Goal: Information Seeking & Learning: Learn about a topic

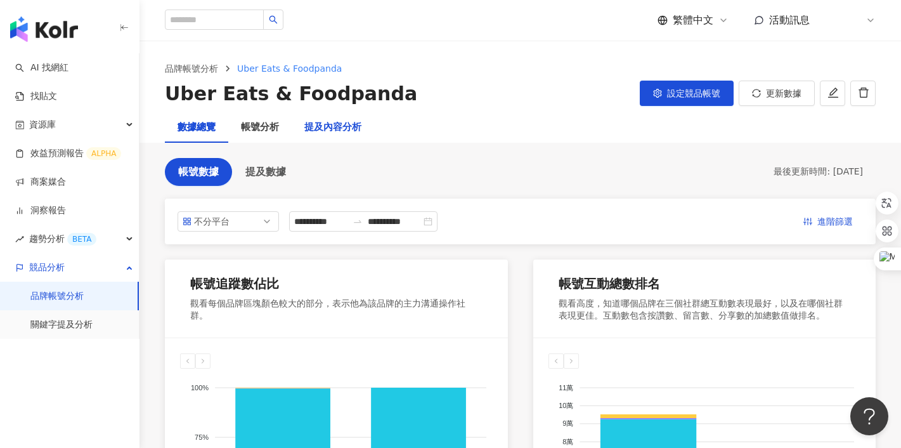
click at [328, 126] on div "提及內容分析" at bounding box center [332, 127] width 57 height 15
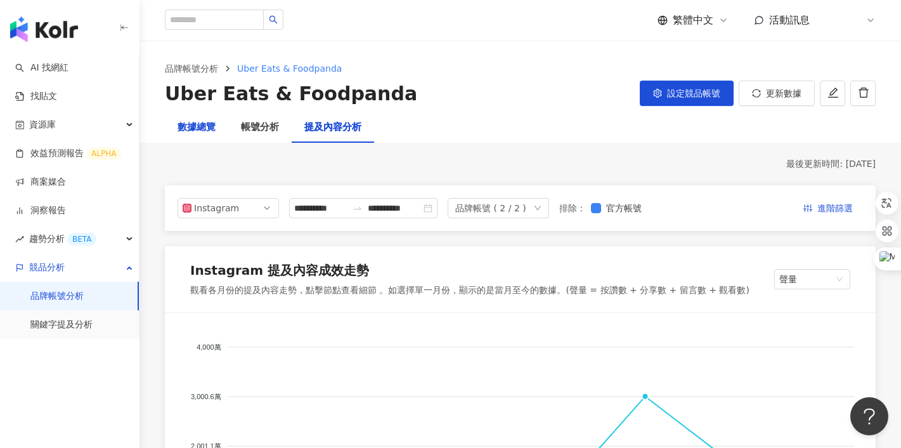
click at [191, 126] on div "數據總覽" at bounding box center [197, 127] width 38 height 15
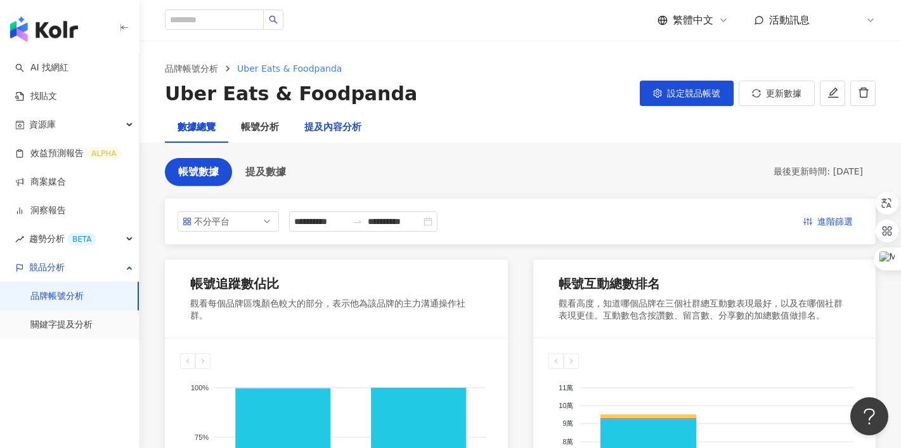
click at [330, 128] on div "提及內容分析" at bounding box center [332, 127] width 57 height 15
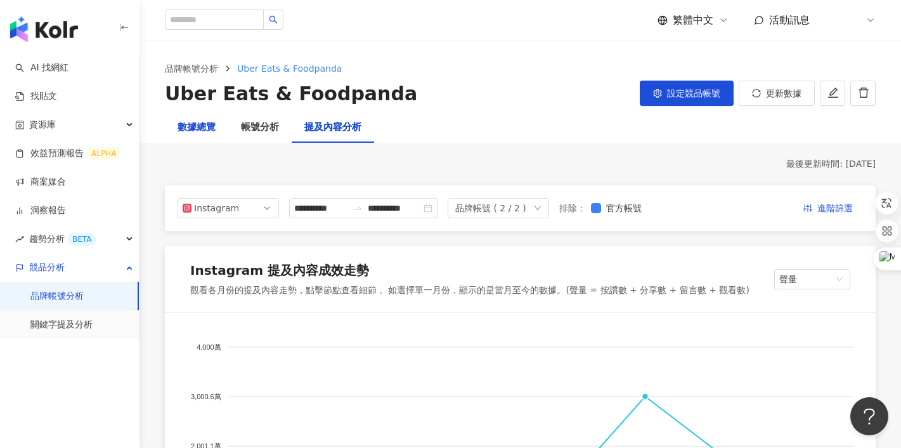
click at [208, 129] on div "數據總覽" at bounding box center [197, 127] width 38 height 15
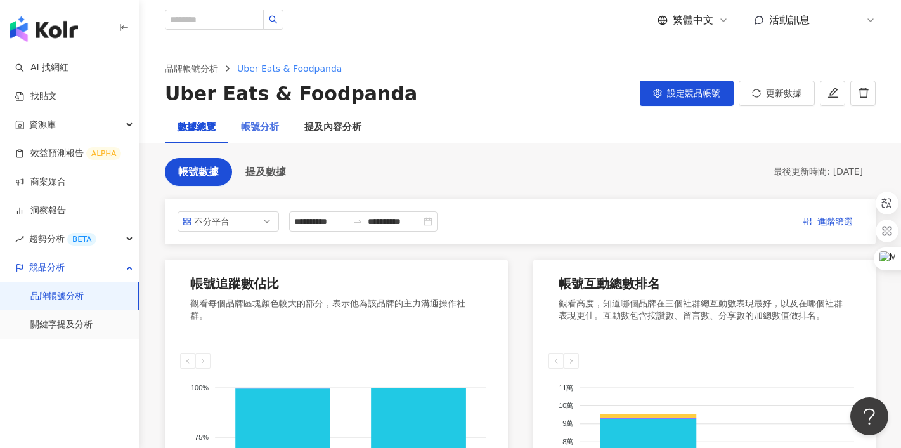
click at [271, 119] on div "帳號分析" at bounding box center [259, 127] width 63 height 30
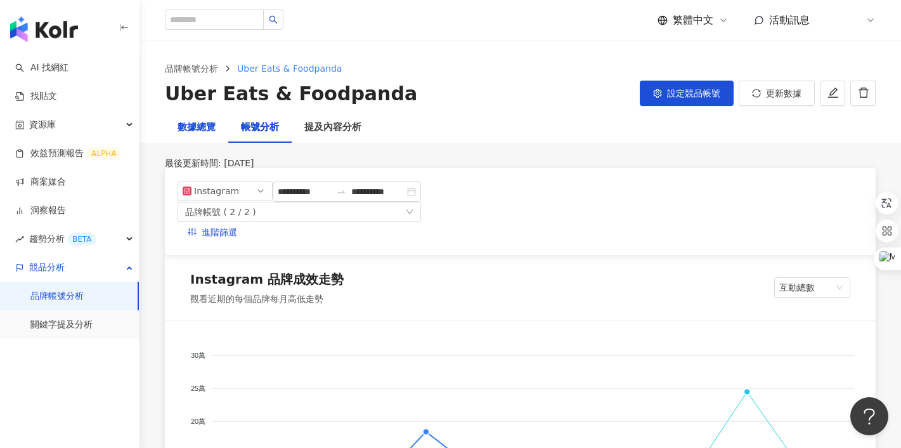
click at [202, 130] on div "數據總覽" at bounding box center [197, 127] width 38 height 15
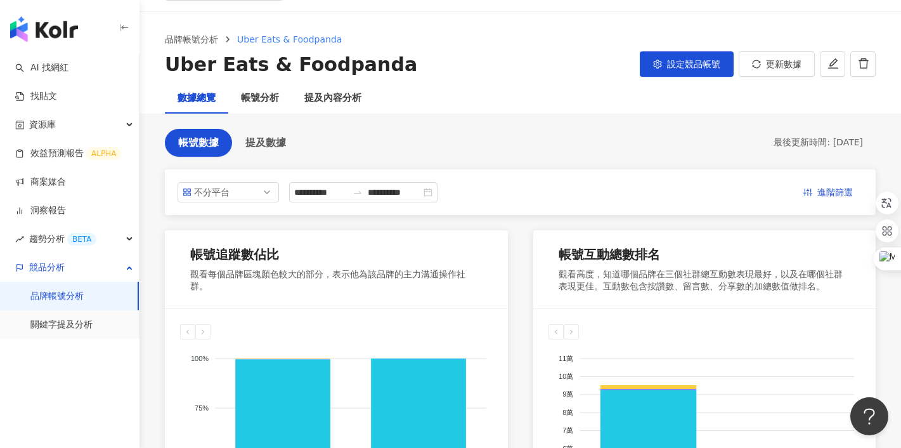
scroll to position [23, 0]
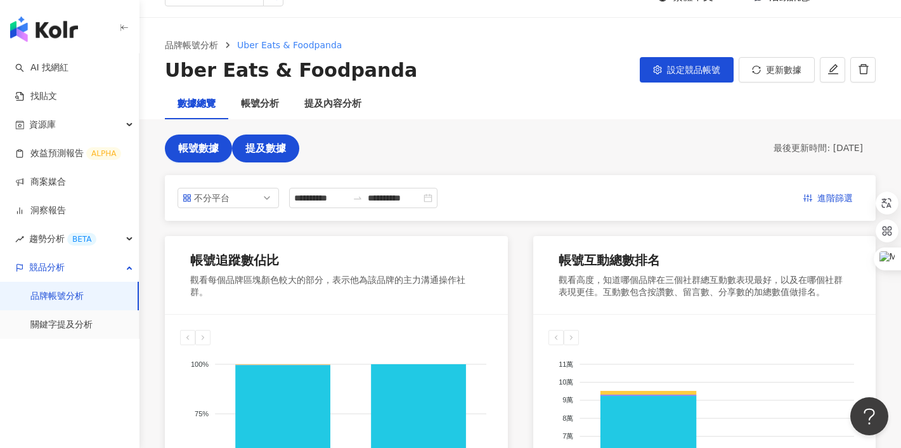
click at [263, 144] on span "提及數據" at bounding box center [265, 148] width 41 height 11
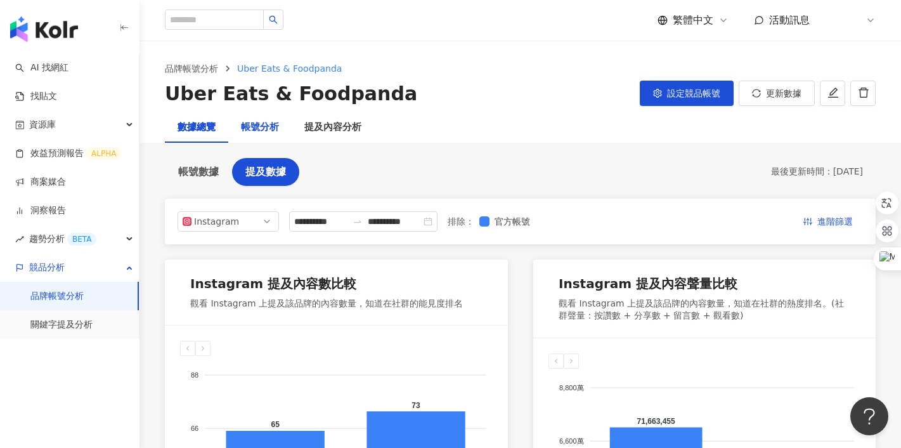
click at [261, 124] on div "帳號分析" at bounding box center [260, 127] width 38 height 15
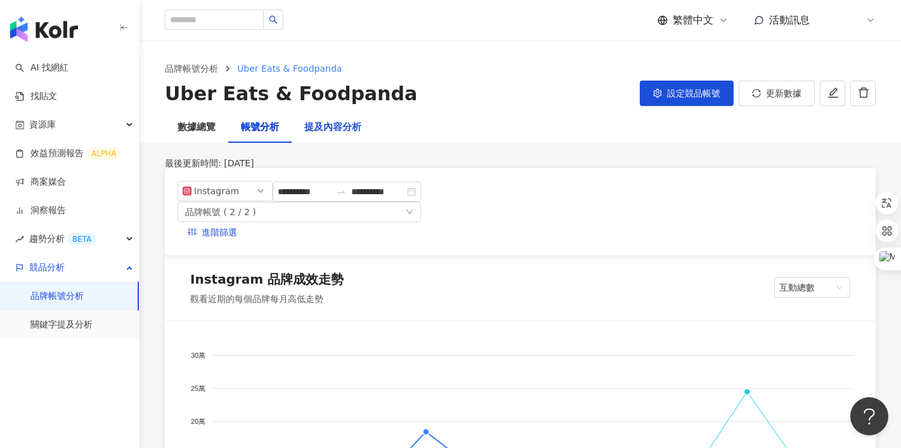
click at [328, 131] on div "提及內容分析" at bounding box center [332, 127] width 57 height 15
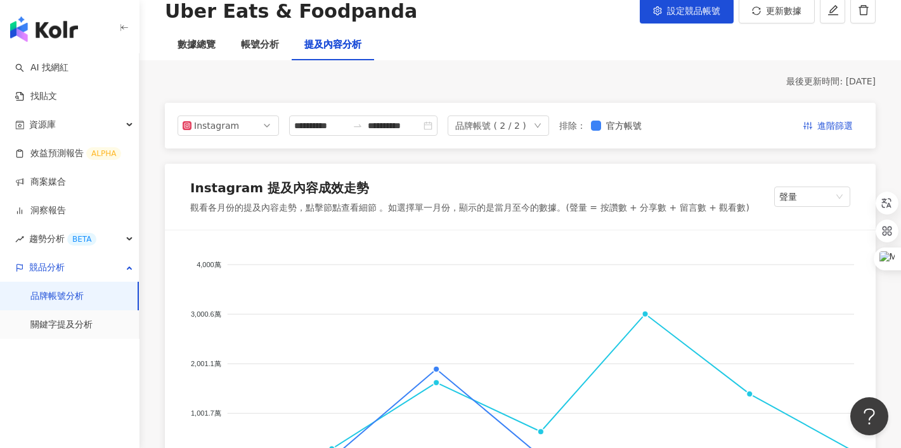
scroll to position [83, 0]
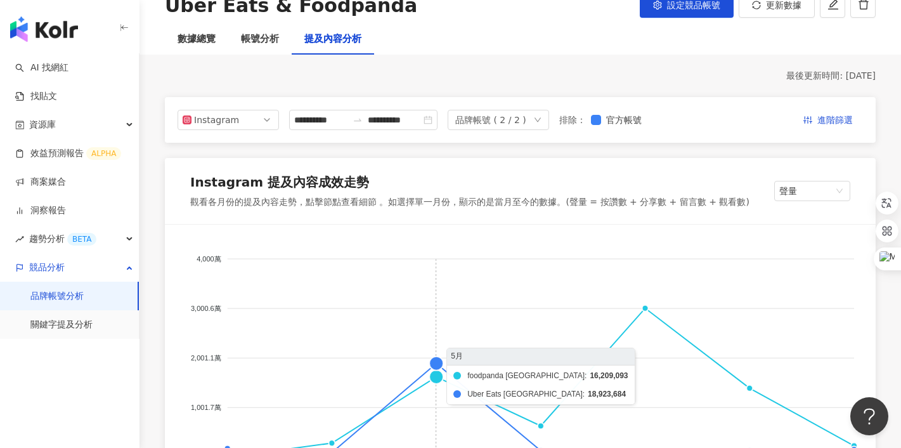
scroll to position [0, 0]
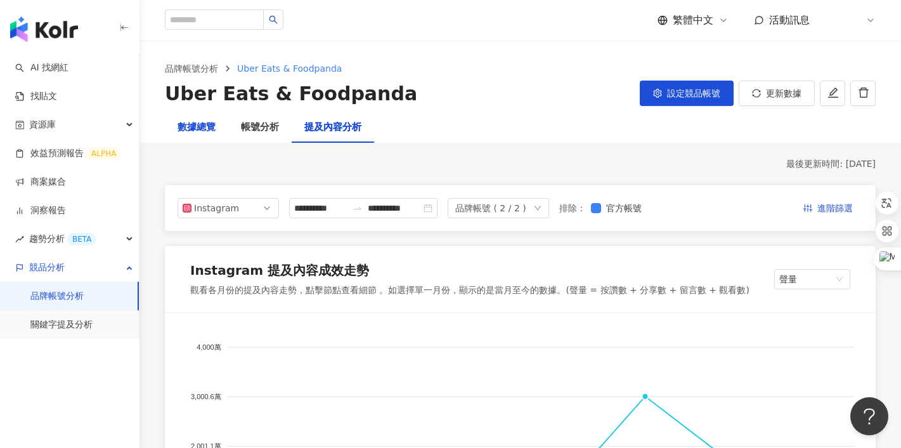
click at [184, 133] on div "數據總覽" at bounding box center [197, 127] width 38 height 15
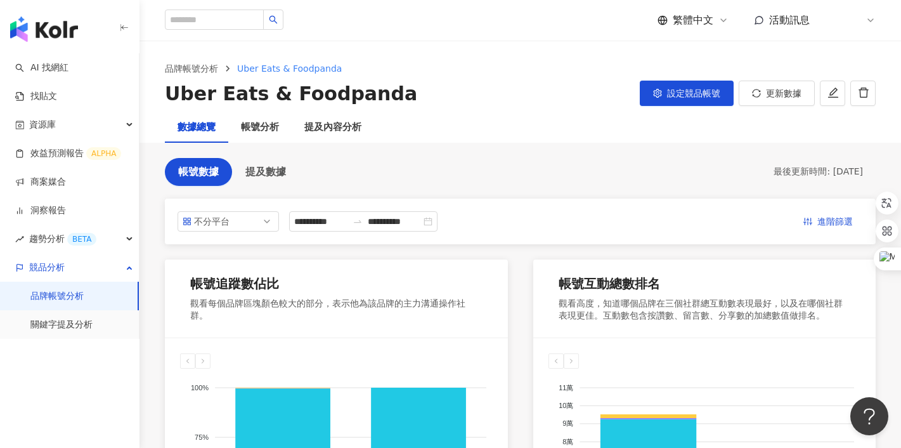
scroll to position [44, 0]
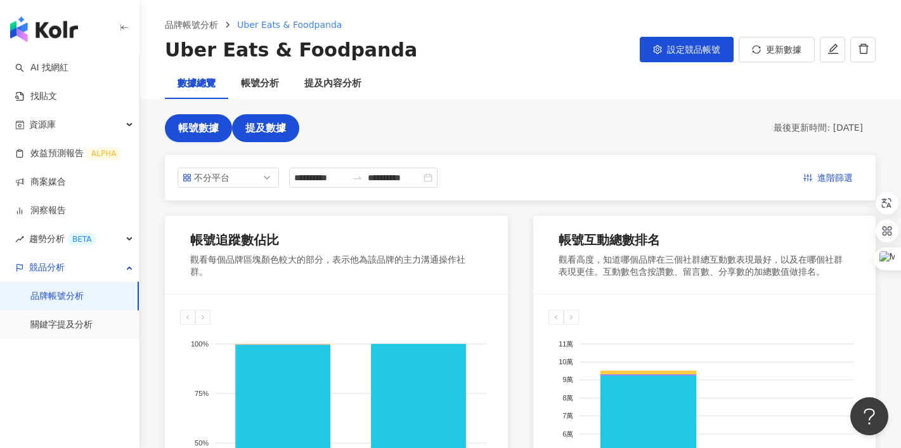
click at [262, 131] on span "提及數據" at bounding box center [265, 127] width 41 height 11
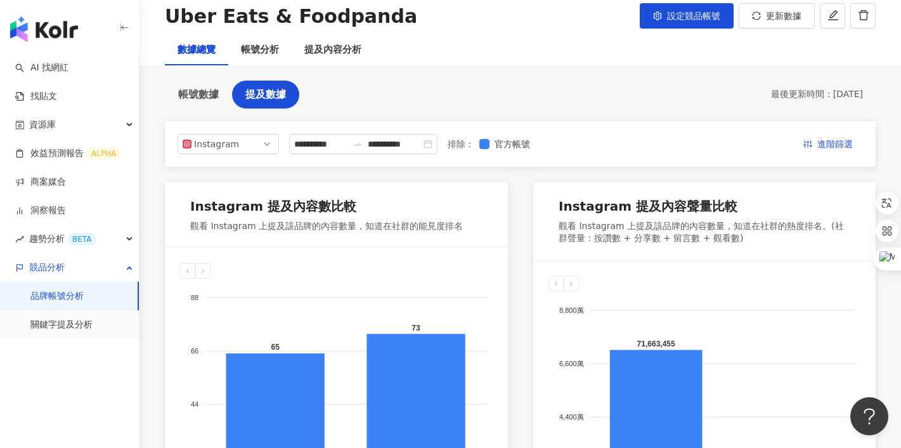
scroll to position [84, 0]
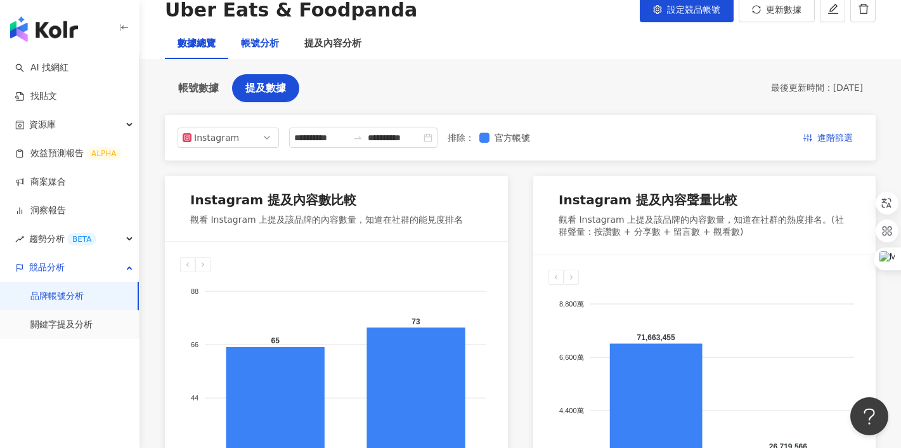
click at [259, 44] on div "帳號分析" at bounding box center [260, 43] width 38 height 15
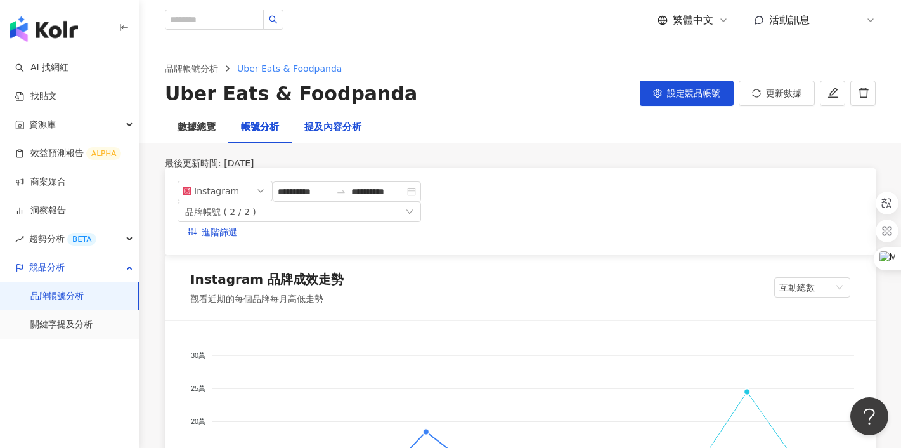
click at [326, 130] on div "提及內容分析" at bounding box center [332, 127] width 57 height 15
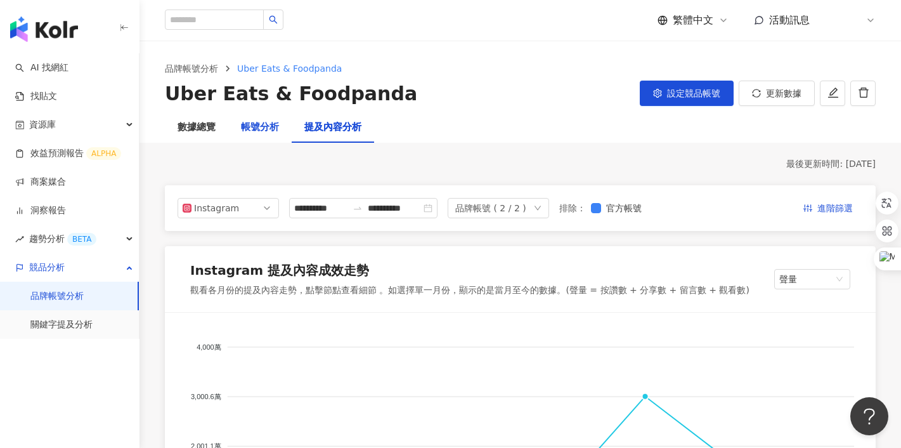
click at [252, 127] on div "帳號分析" at bounding box center [260, 127] width 38 height 15
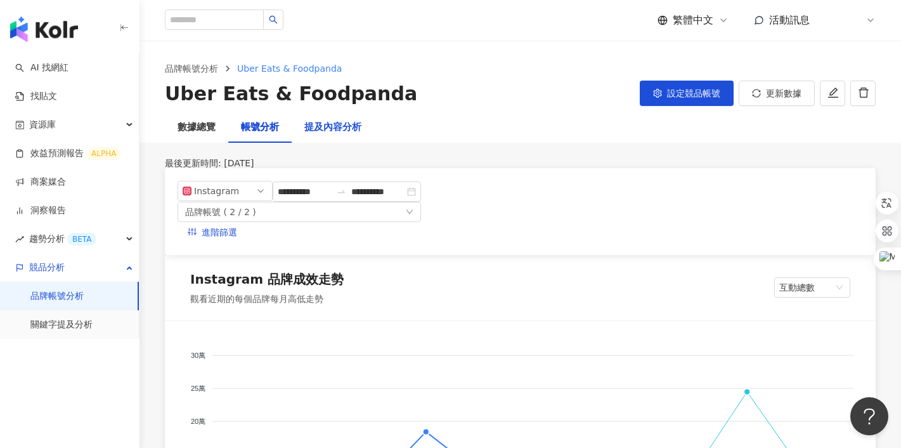
click at [331, 129] on div "提及內容分析" at bounding box center [332, 127] width 57 height 15
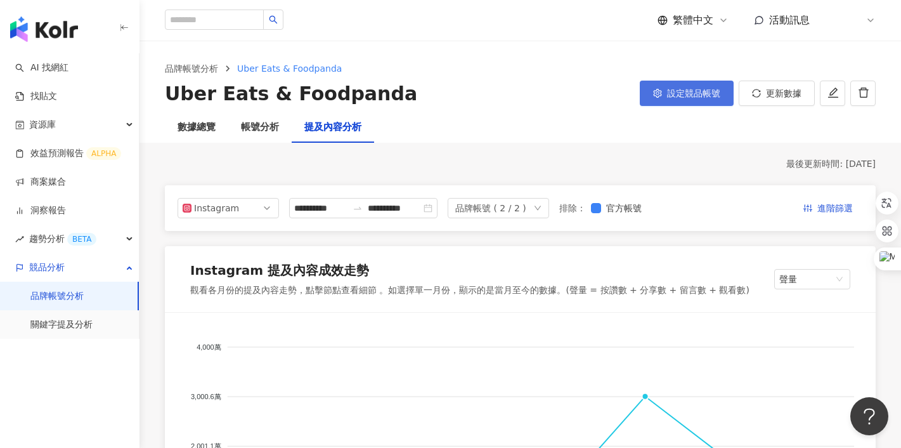
click at [672, 97] on span "設定競品帳號" at bounding box center [693, 93] width 53 height 10
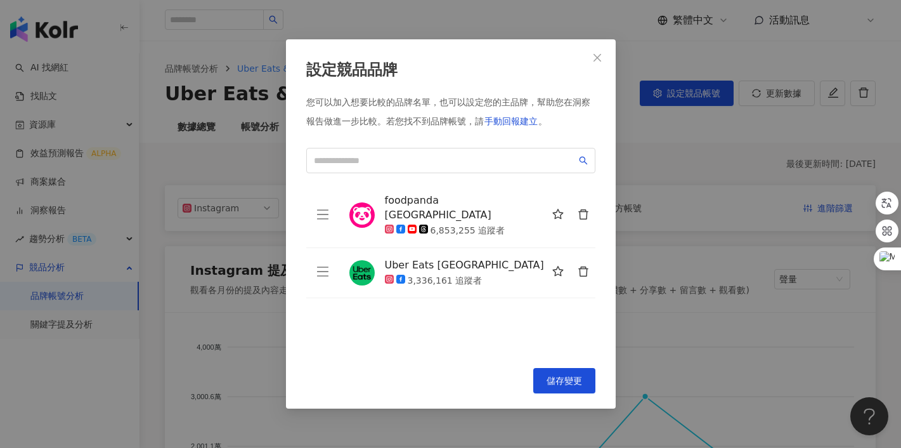
click at [644, 146] on div "設定競品品牌 您可以加入想要比較的品牌名單，也可以設定您的主品牌，幫助您在洞察報告做進一步比較。 若您找不到品牌帳號，請 手動回報建立 。 foodpanda…" at bounding box center [450, 224] width 901 height 448
click at [599, 56] on icon "close" at bounding box center [597, 58] width 10 height 10
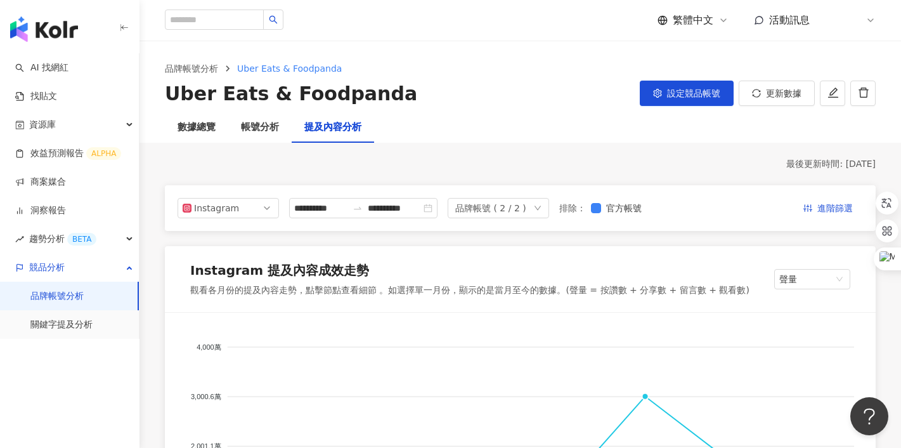
click at [68, 329] on link "關鍵字提及分析" at bounding box center [61, 324] width 62 height 13
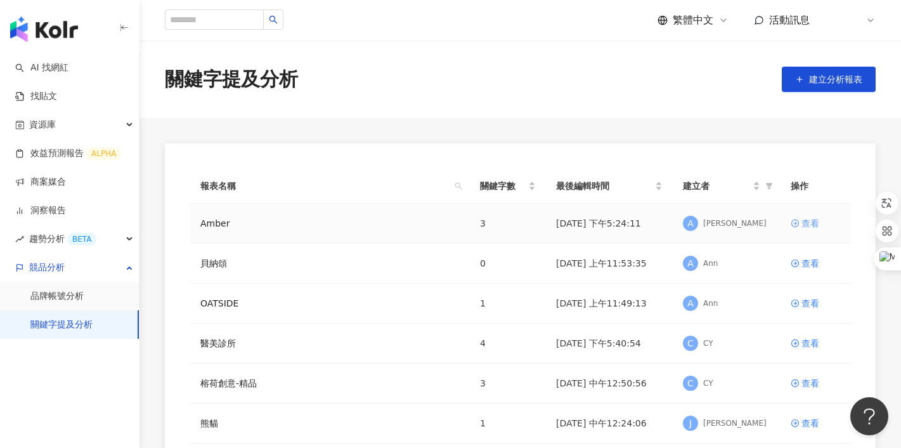
click at [813, 224] on div "查看" at bounding box center [810, 223] width 18 height 14
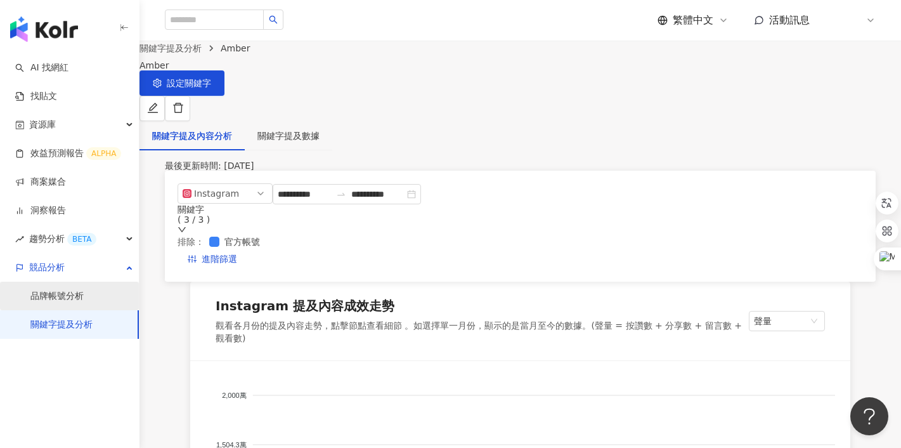
click at [58, 300] on link "品牌帳號分析" at bounding box center [56, 296] width 53 height 13
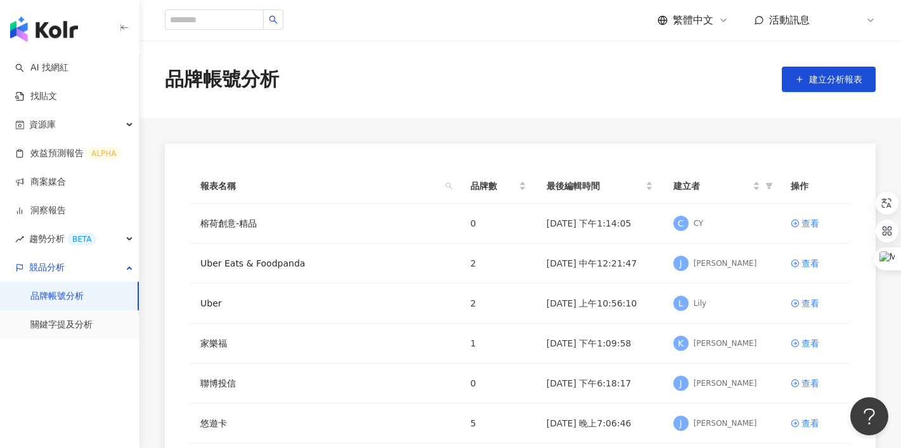
click at [63, 301] on link "品牌帳號分析" at bounding box center [56, 296] width 53 height 13
click at [78, 326] on link "關鍵字提及分析" at bounding box center [61, 324] width 62 height 13
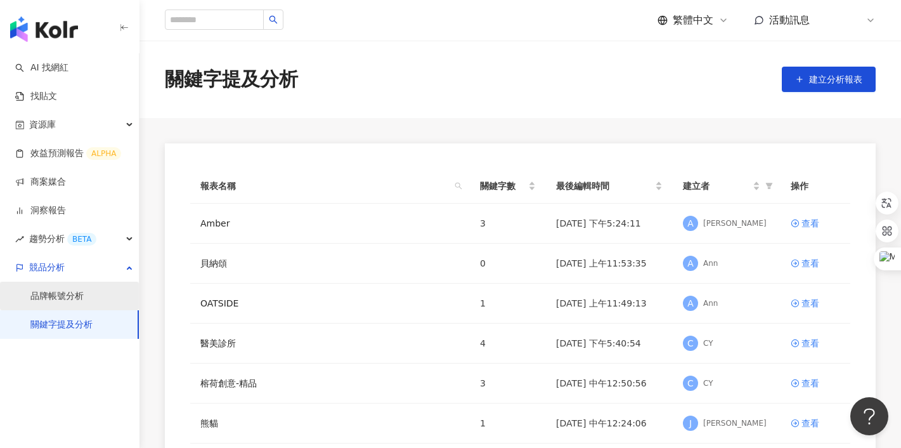
click at [82, 295] on link "品牌帳號分析" at bounding box center [56, 296] width 53 height 13
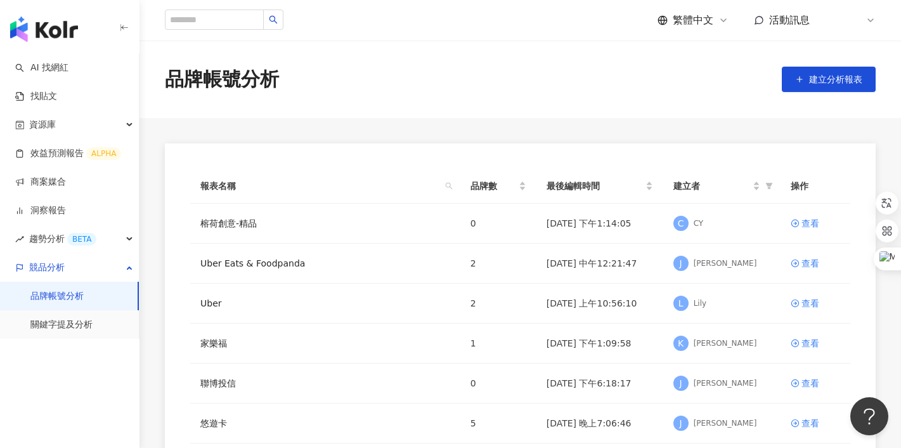
click at [63, 297] on link "品牌帳號分析" at bounding box center [56, 296] width 53 height 13
click at [71, 323] on link "關鍵字提及分析" at bounding box center [61, 324] width 62 height 13
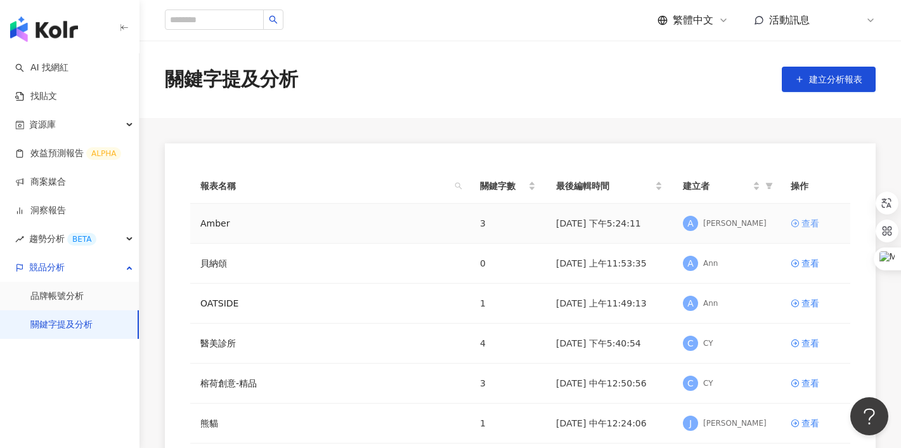
click at [808, 225] on div "查看" at bounding box center [810, 223] width 18 height 14
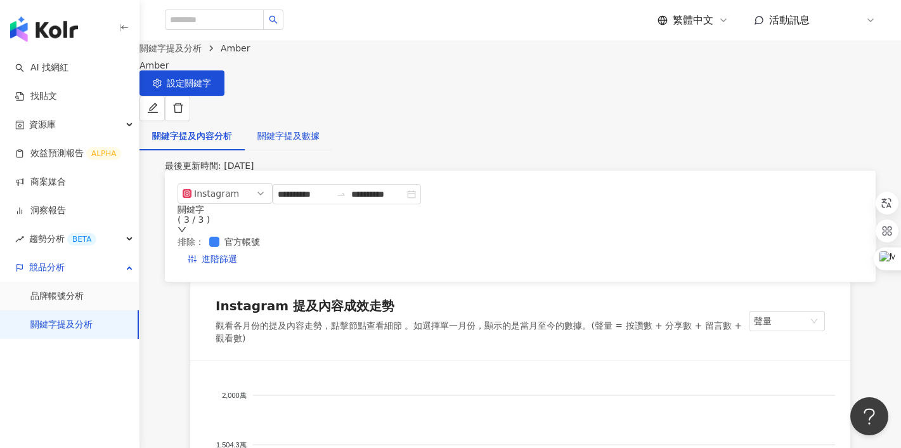
click at [310, 129] on div "關鍵字提及數據" at bounding box center [288, 136] width 62 height 14
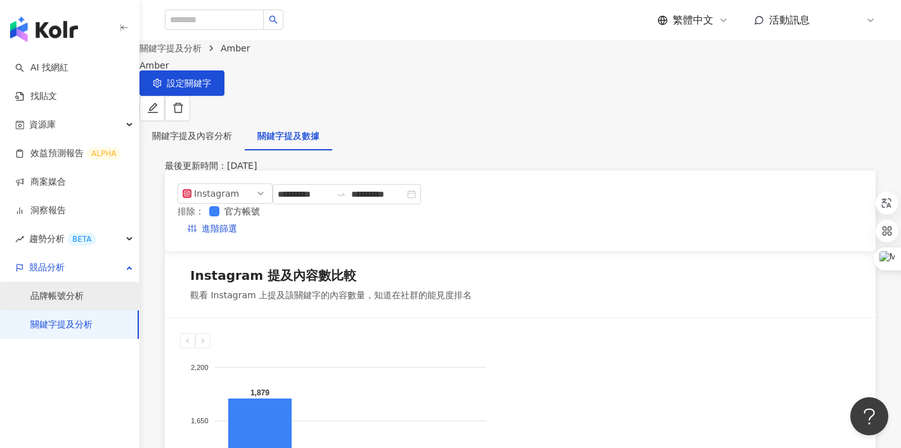
click at [74, 296] on link "品牌帳號分析" at bounding box center [56, 296] width 53 height 13
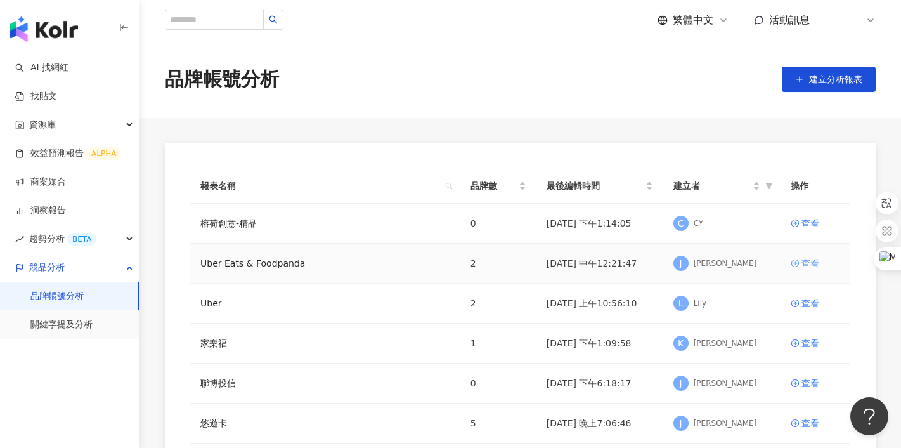
click at [812, 266] on div "查看" at bounding box center [810, 263] width 18 height 14
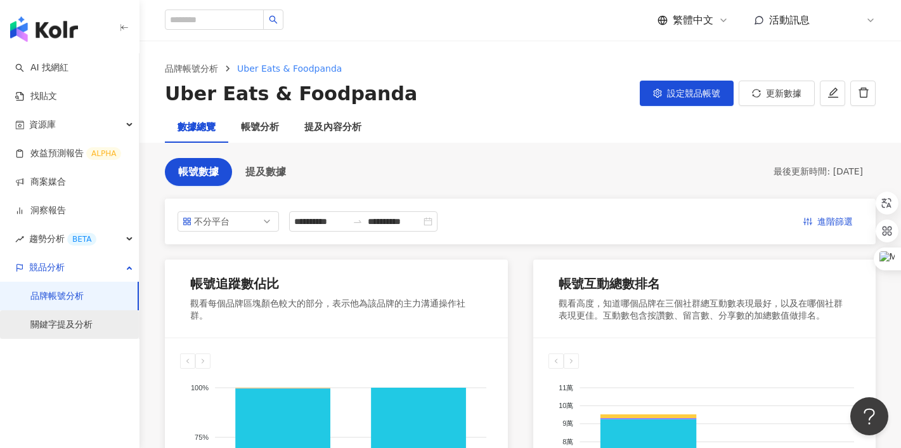
click at [62, 323] on link "關鍵字提及分析" at bounding box center [61, 324] width 62 height 13
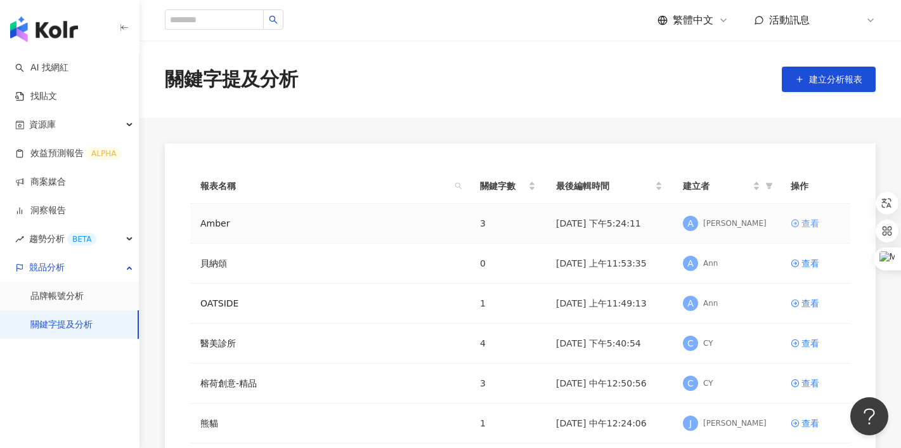
click at [810, 222] on div "查看" at bounding box center [810, 223] width 18 height 14
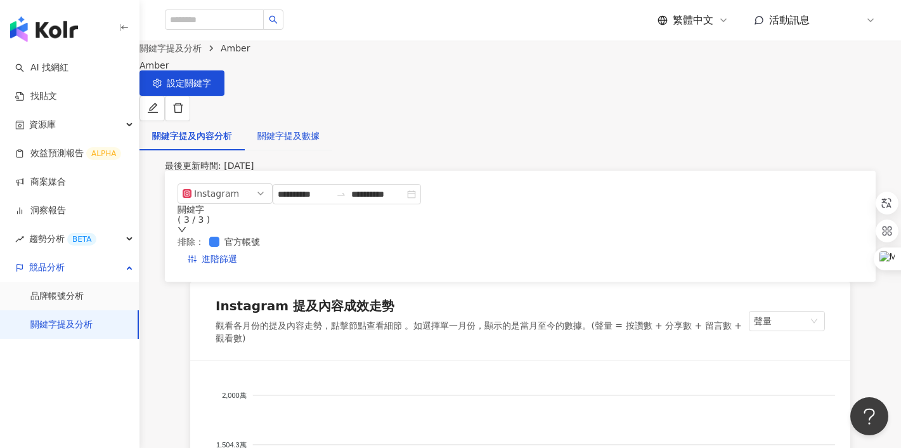
click at [320, 129] on div "關鍵字提及數據" at bounding box center [288, 136] width 62 height 14
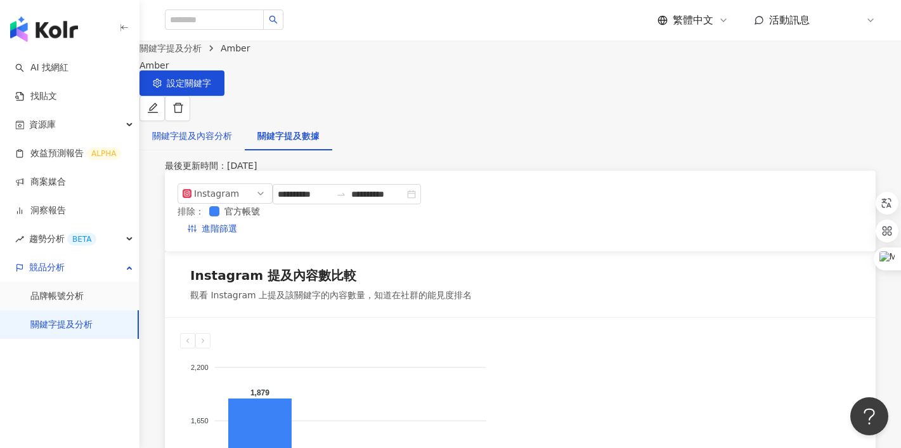
click at [226, 129] on div "關鍵字提及內容分析" at bounding box center [192, 136] width 80 height 14
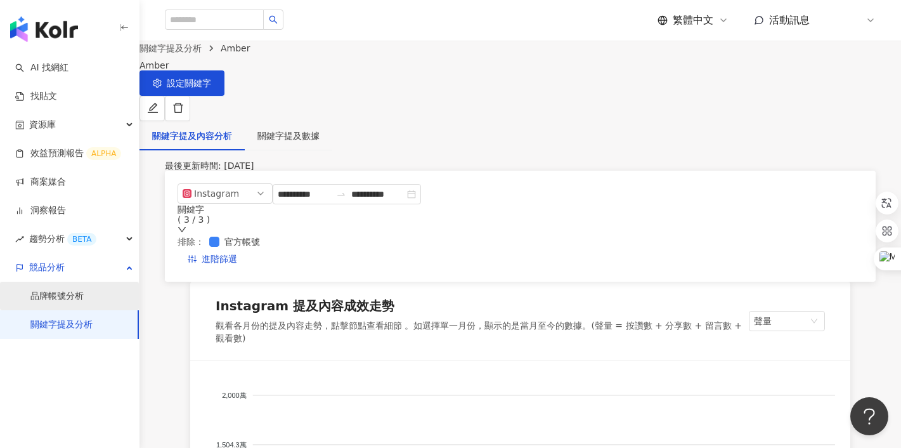
click at [65, 298] on link "品牌帳號分析" at bounding box center [56, 296] width 53 height 13
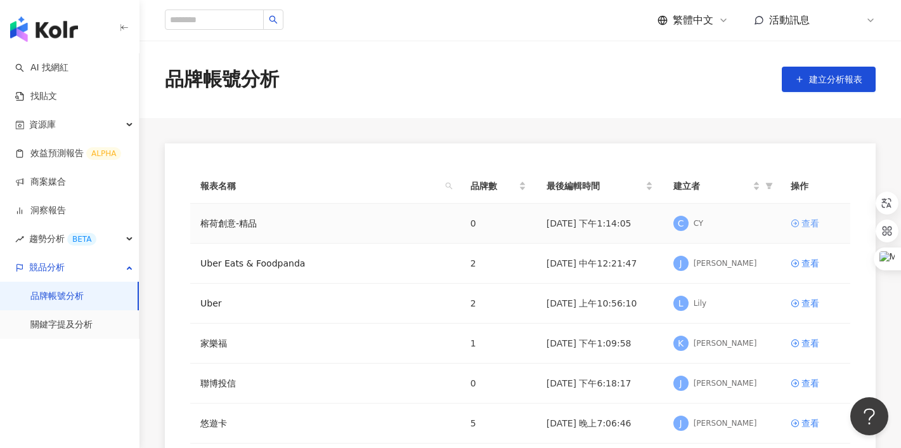
click at [806, 228] on div "查看" at bounding box center [810, 223] width 18 height 14
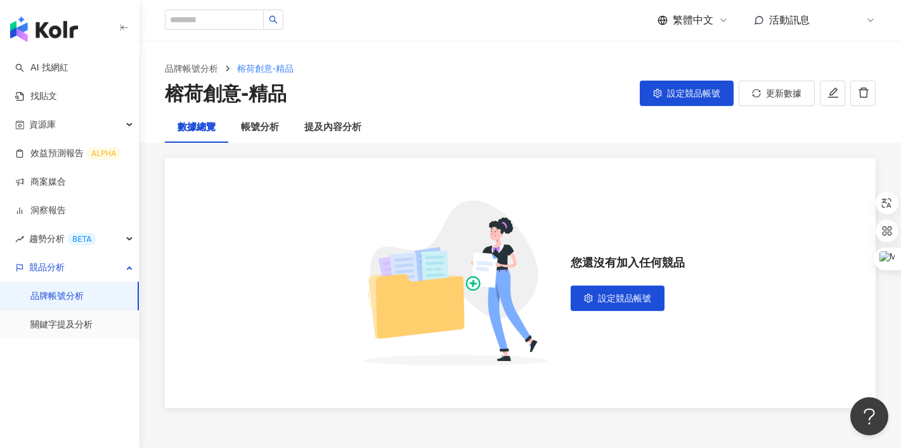
click at [64, 295] on link "品牌帳號分析" at bounding box center [56, 296] width 53 height 13
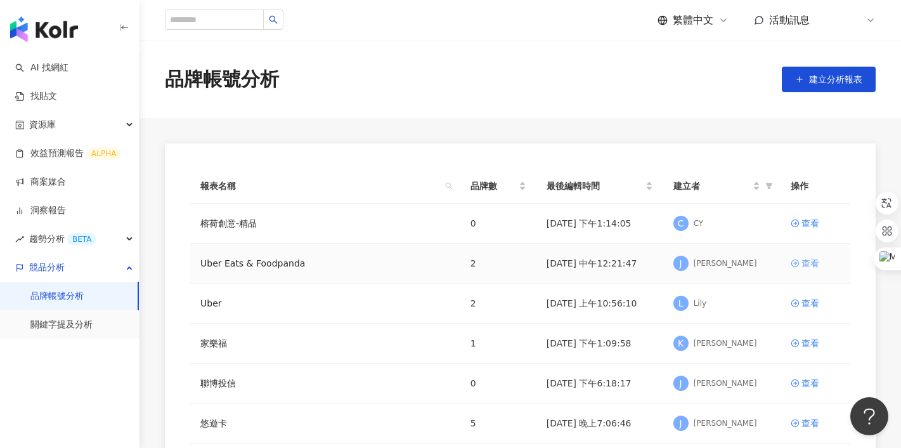
click at [815, 267] on div "查看" at bounding box center [810, 263] width 18 height 14
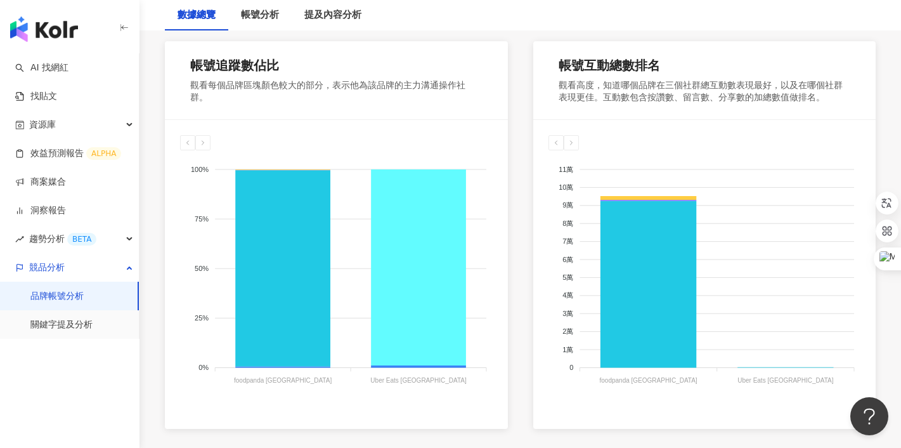
scroll to position [220, 0]
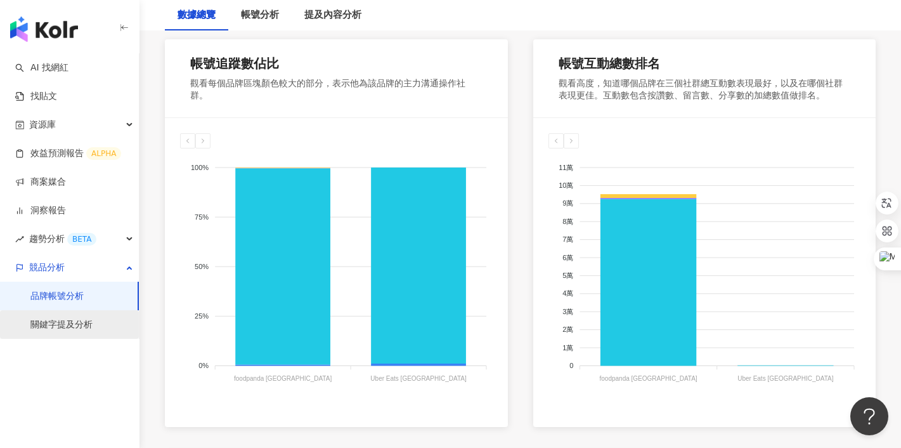
click at [81, 321] on link "關鍵字提及分析" at bounding box center [61, 324] width 62 height 13
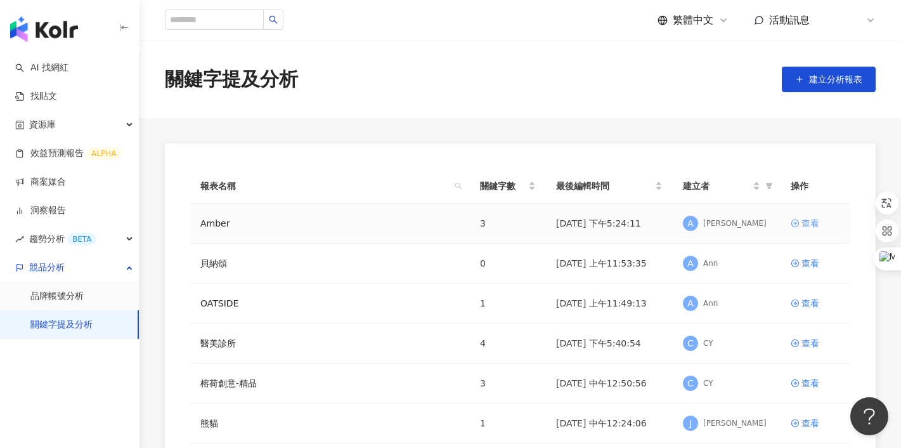
click at [808, 224] on div "查看" at bounding box center [810, 223] width 18 height 14
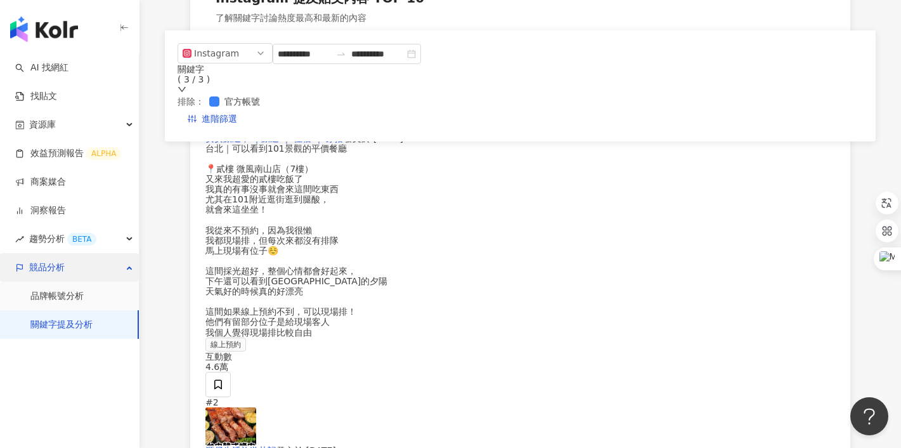
scroll to position [2569, 0]
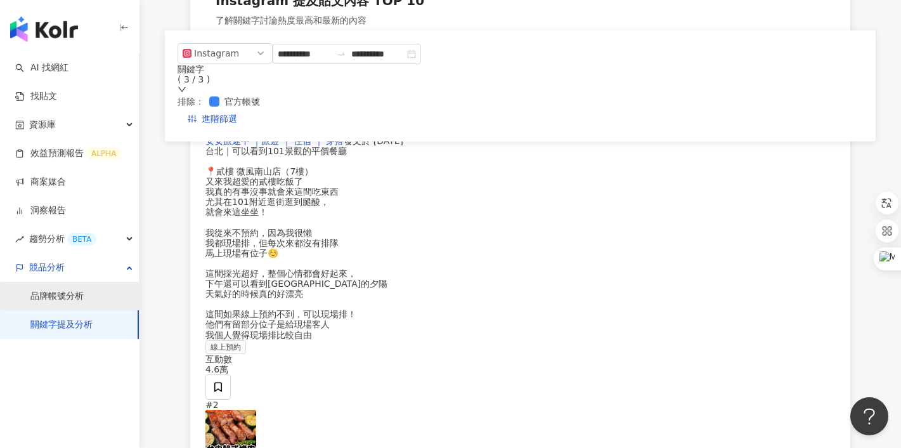
click at [53, 296] on link "品牌帳號分析" at bounding box center [56, 296] width 53 height 13
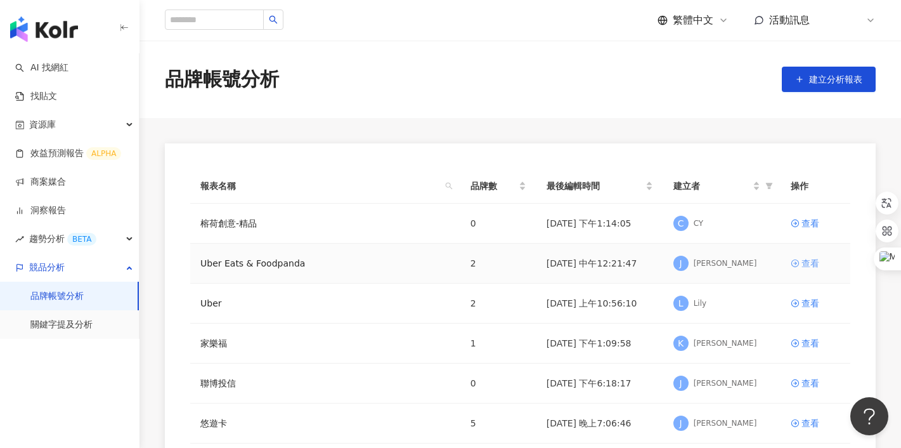
click at [813, 262] on div "查看" at bounding box center [810, 263] width 18 height 14
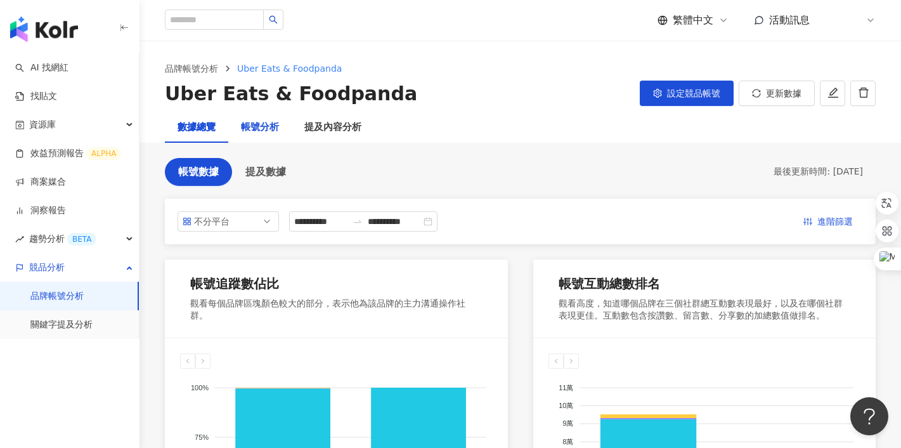
click at [251, 125] on div "帳號分析" at bounding box center [260, 127] width 38 height 15
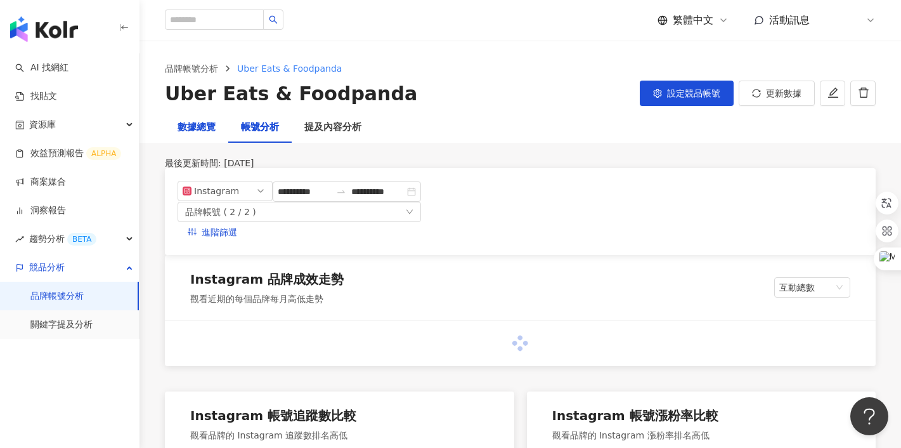
click at [201, 122] on div "數據總覽" at bounding box center [197, 127] width 38 height 15
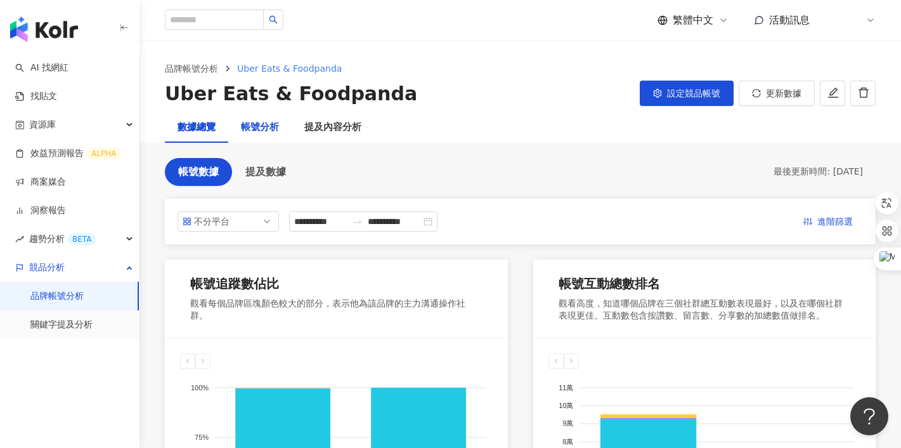
click at [269, 124] on div "帳號分析" at bounding box center [260, 127] width 38 height 15
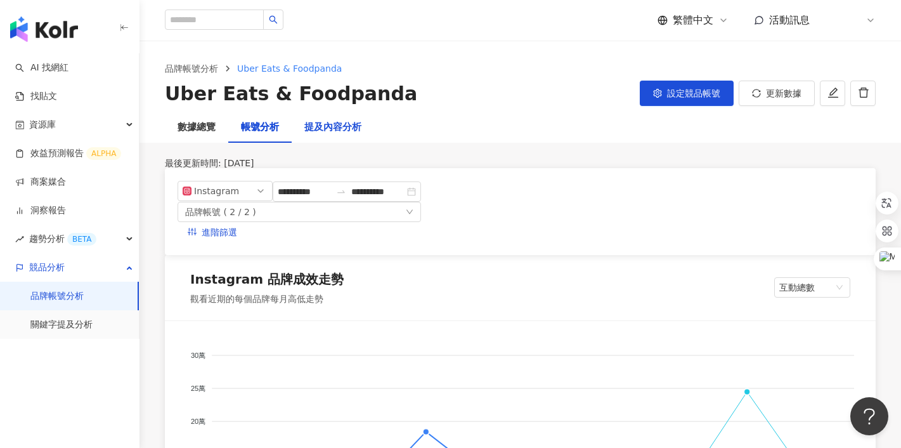
click at [347, 122] on div "提及內容分析" at bounding box center [332, 127] width 57 height 15
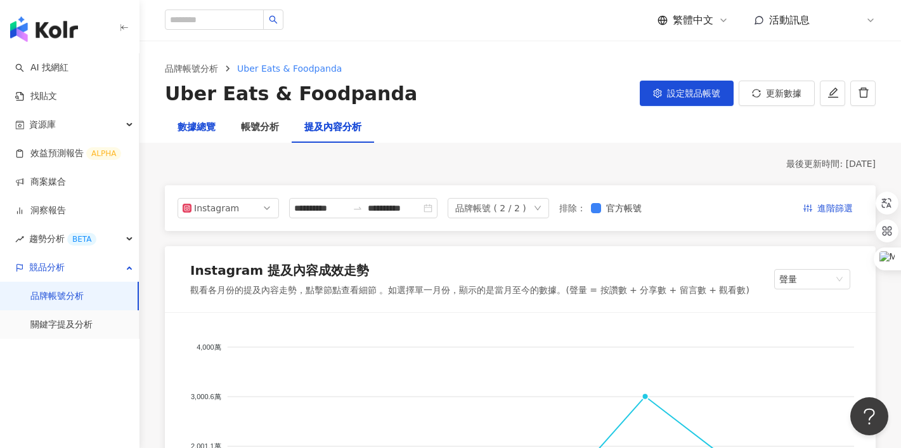
click at [204, 126] on div "數據總覽" at bounding box center [197, 127] width 38 height 15
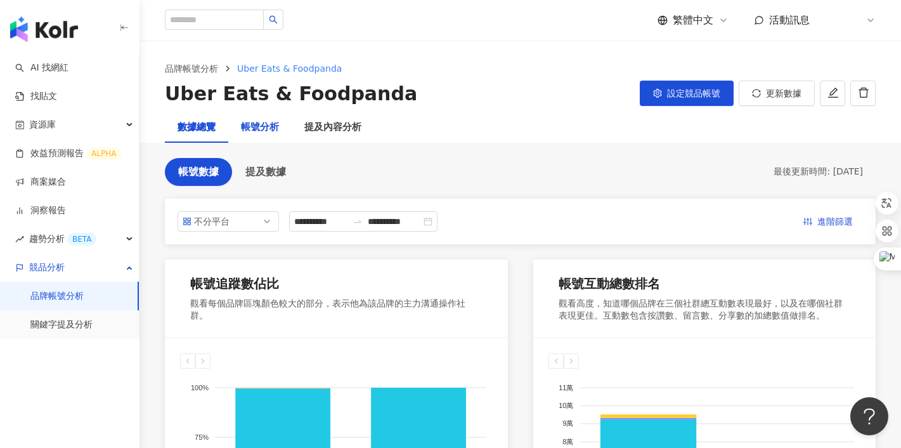
click at [259, 129] on div "帳號分析" at bounding box center [260, 127] width 38 height 15
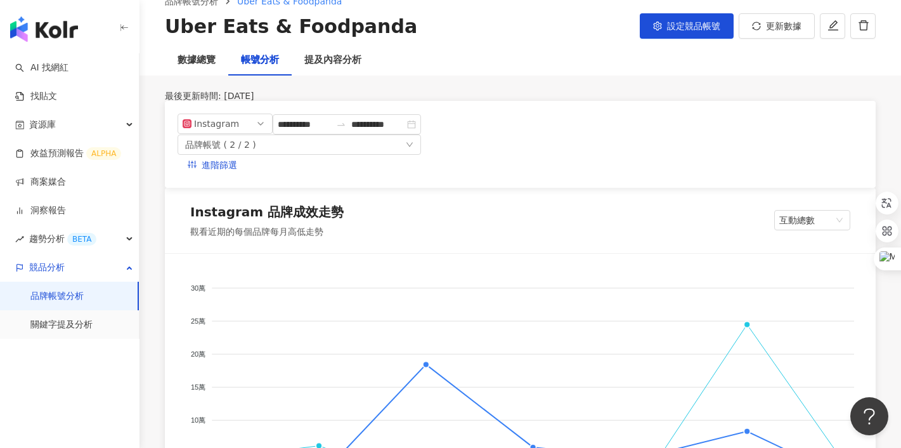
scroll to position [66, 0]
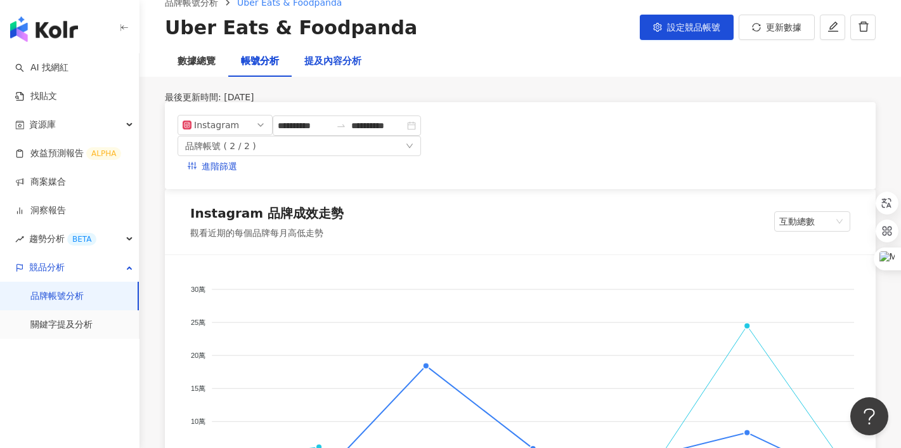
click at [333, 65] on div "提及內容分析" at bounding box center [332, 61] width 57 height 15
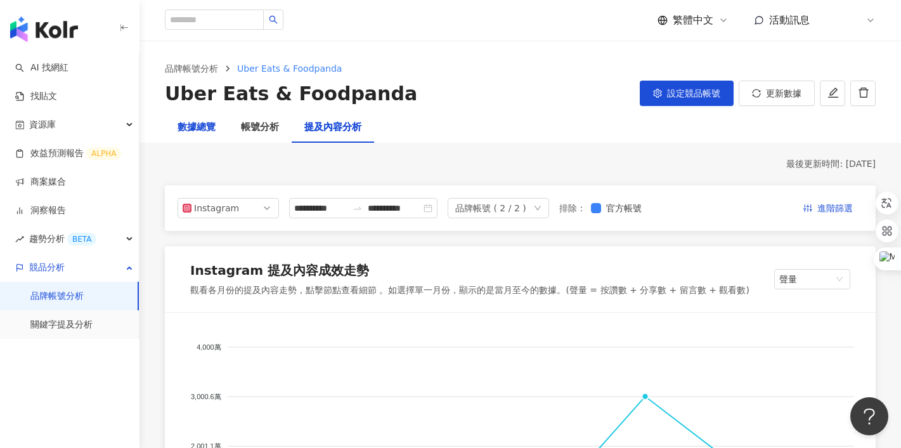
click at [208, 134] on div "數據總覽" at bounding box center [197, 127] width 38 height 15
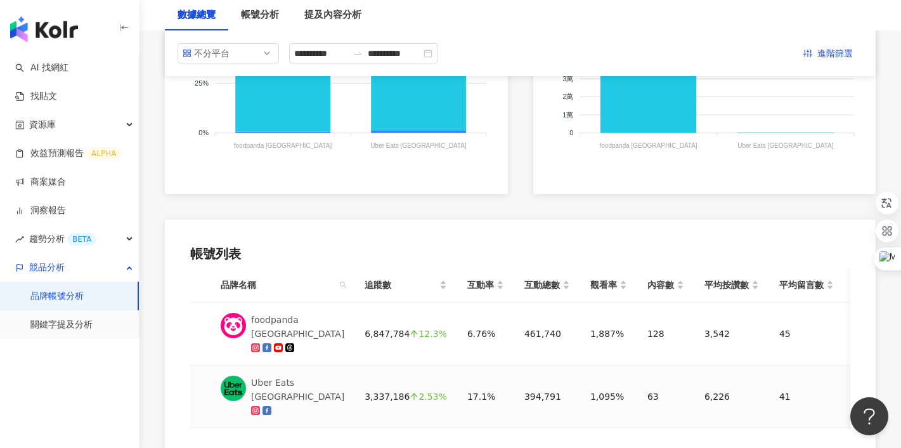
scroll to position [401, 0]
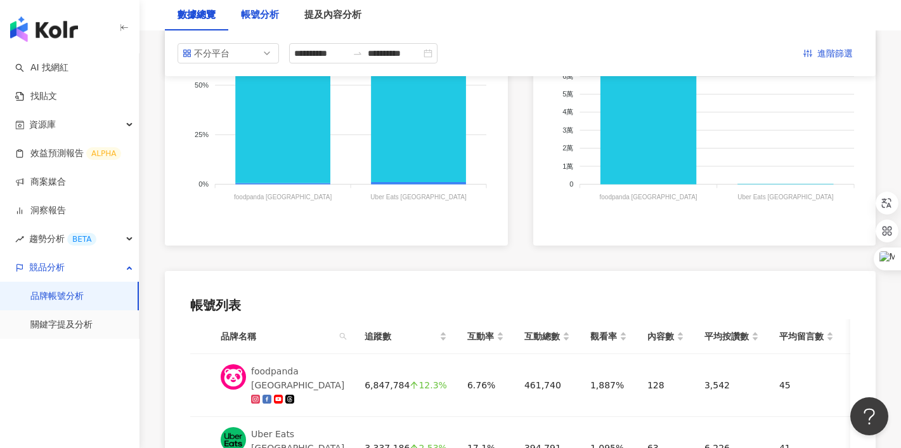
click at [250, 13] on div "帳號分析" at bounding box center [260, 15] width 38 height 15
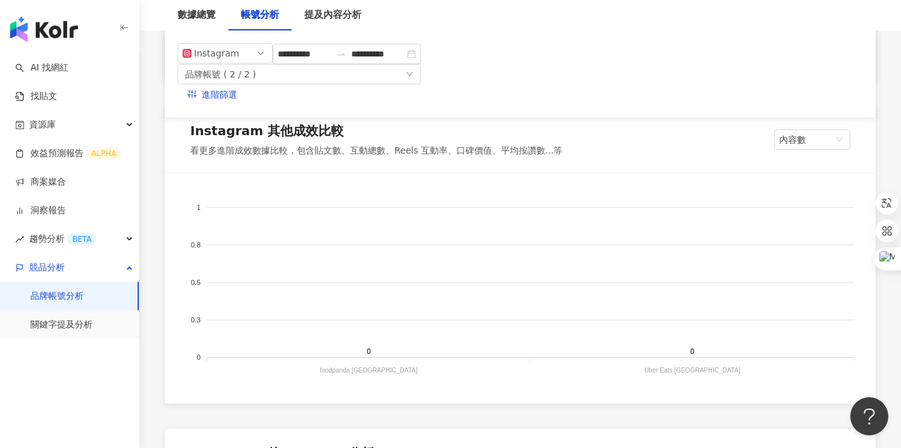
scroll to position [1173, 0]
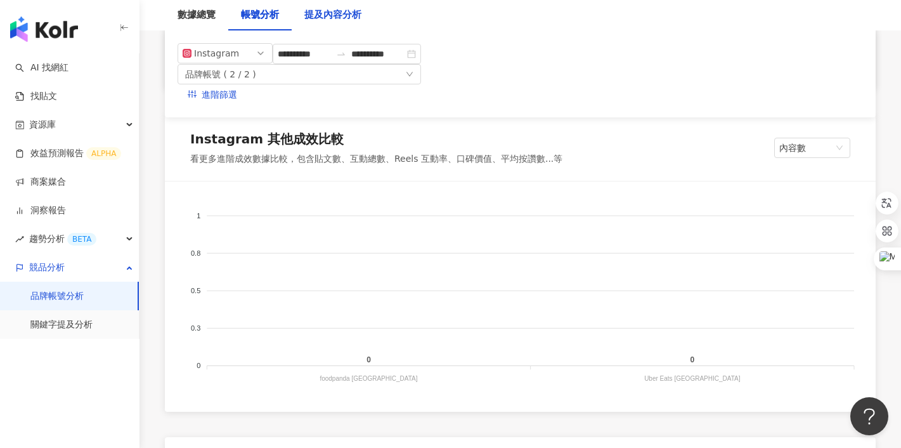
click at [326, 18] on div "提及內容分析" at bounding box center [332, 15] width 57 height 15
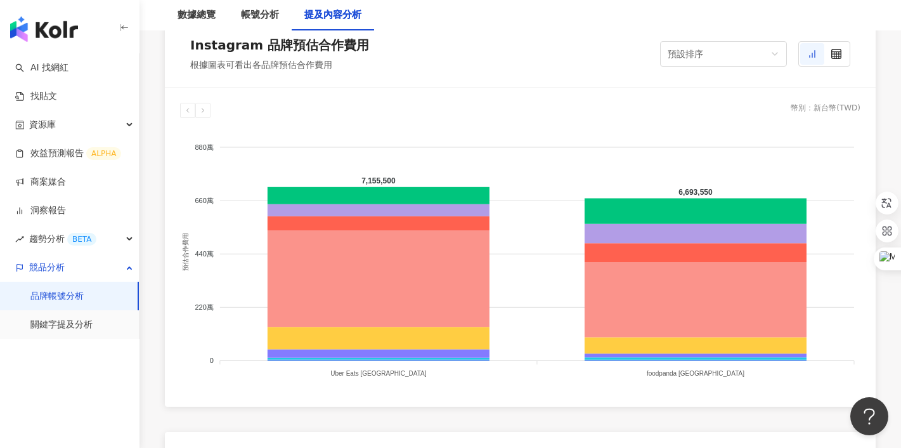
scroll to position [1848, 0]
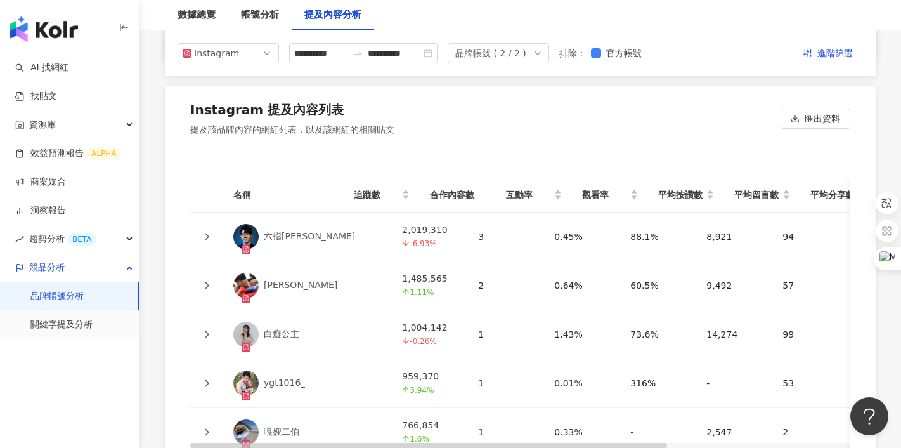
scroll to position [2776, 0]
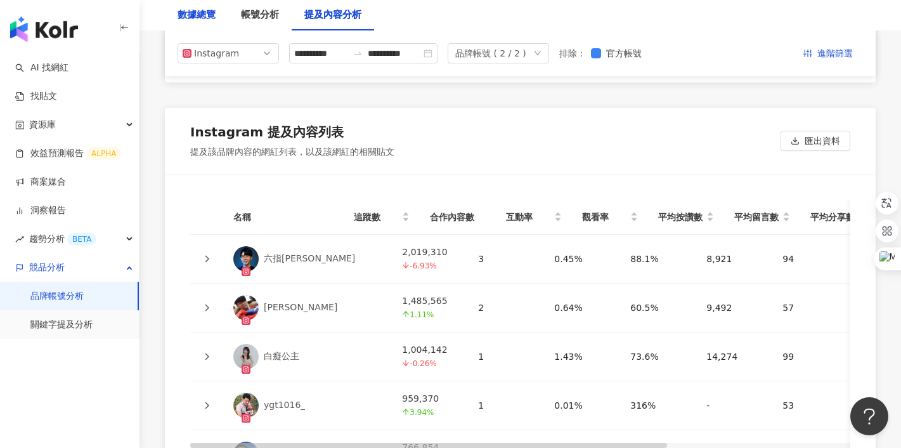
click at [193, 10] on div "數據總覽" at bounding box center [197, 15] width 38 height 15
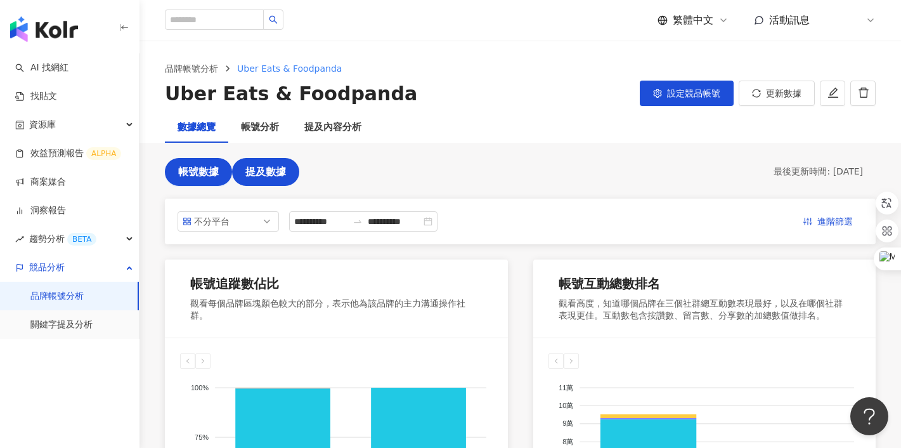
click at [280, 172] on span "提及數據" at bounding box center [265, 171] width 41 height 11
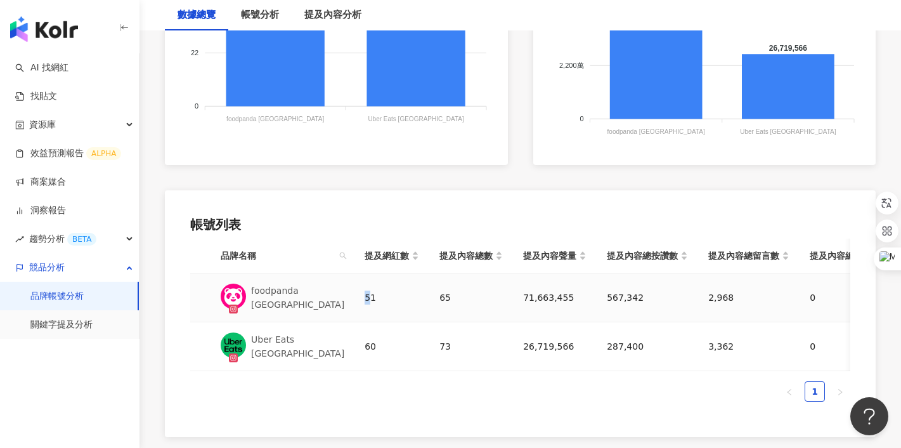
drag, startPoint x: 365, startPoint y: 298, endPoint x: 352, endPoint y: 298, distance: 12.7
click at [354, 298] on td "51" at bounding box center [391, 297] width 75 height 49
click at [270, 300] on div "foodpanda [GEOGRAPHIC_DATA]" at bounding box center [297, 297] width 93 height 28
click at [447, 184] on div "Instagram 提及內容數比較 觀看 Instagram 上提及該品牌的內容數量，知道在社群的能見度排名 88 88 66 66 44 44 22 22 …" at bounding box center [520, 106] width 711 height 659
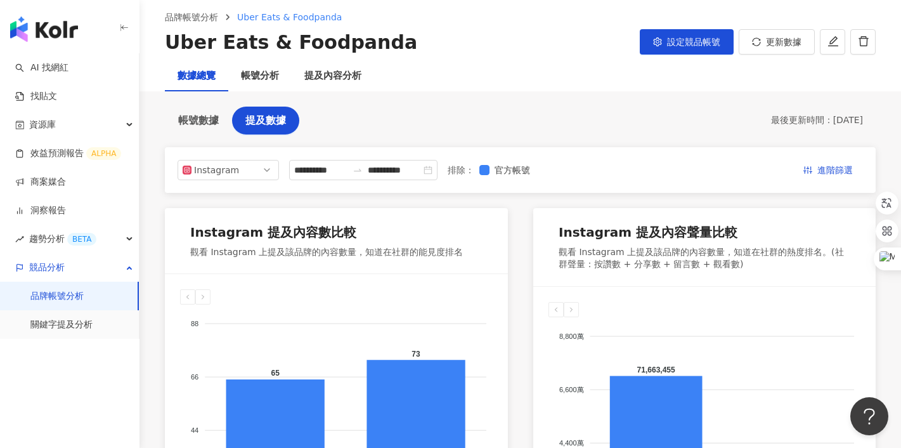
scroll to position [32, 0]
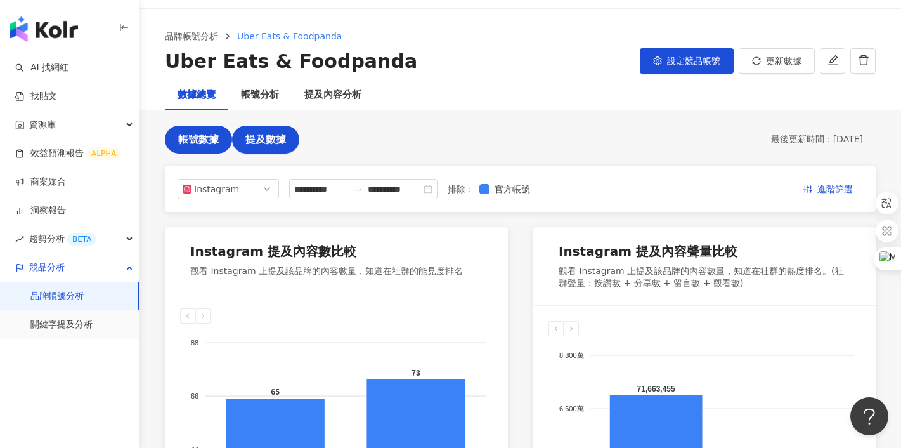
click at [208, 142] on span "帳號數據" at bounding box center [198, 139] width 41 height 11
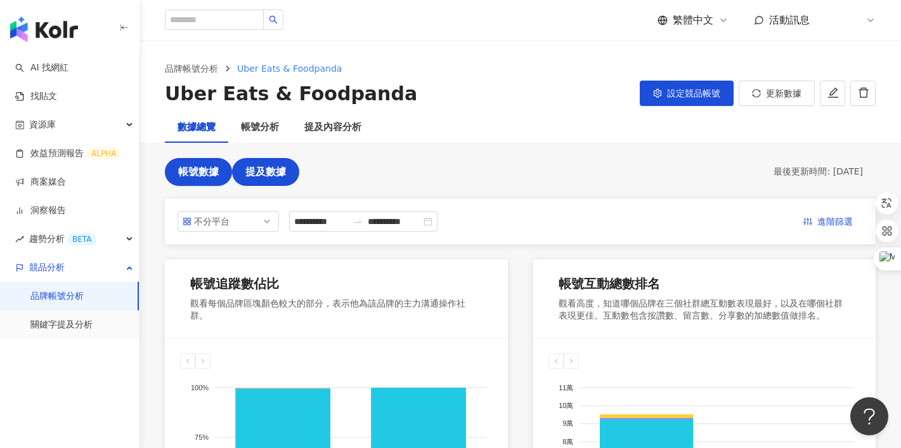
click at [262, 176] on span "提及數據" at bounding box center [265, 171] width 41 height 11
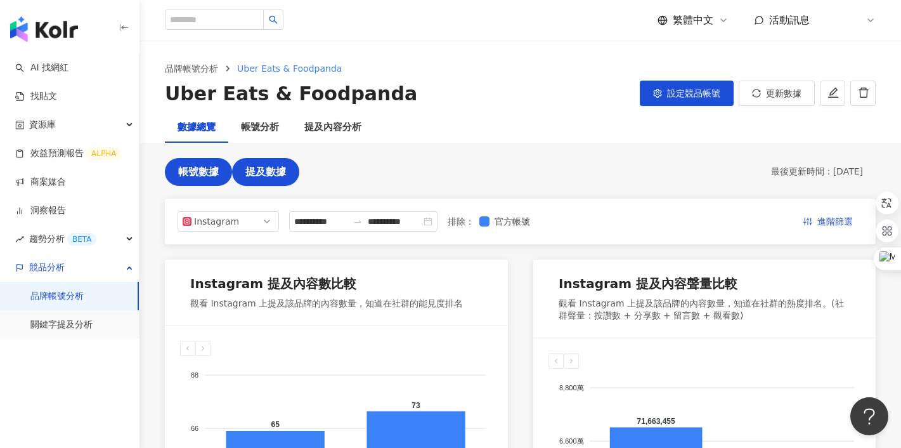
click at [205, 166] on span "帳號數據" at bounding box center [198, 171] width 41 height 11
